Goal: Register for event/course

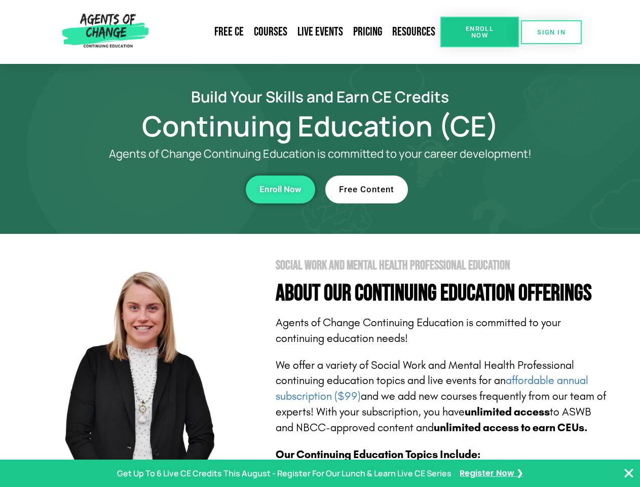
click at [320, 243] on section "Social Work and Mental Health Professional Education About Our Continuing Educa…" at bounding box center [320, 447] width 640 height 426
click at [480, 32] on span "Enroll Now" at bounding box center [480, 31] width 46 height 13
click at [552, 32] on span "SIGN IN" at bounding box center [551, 32] width 28 height 7
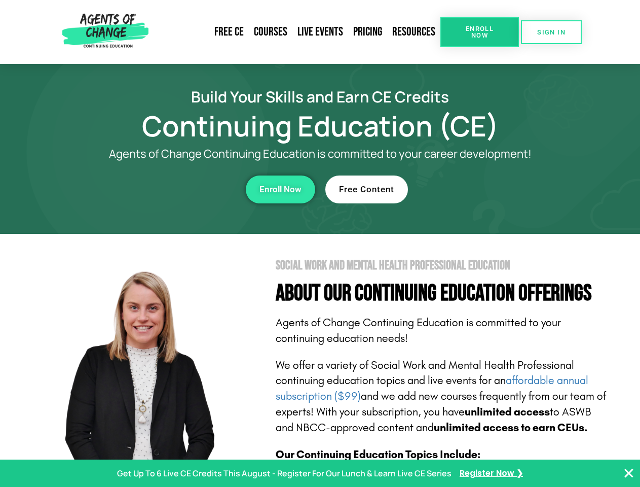
click at [176, 189] on div "Enroll Now" at bounding box center [176, 189] width 279 height 28
click at [280, 189] on span "Enroll Now" at bounding box center [281, 189] width 42 height 9
click at [465, 189] on div "Free Content" at bounding box center [465, 189] width 279 height 28
